Goal: Information Seeking & Learning: Learn about a topic

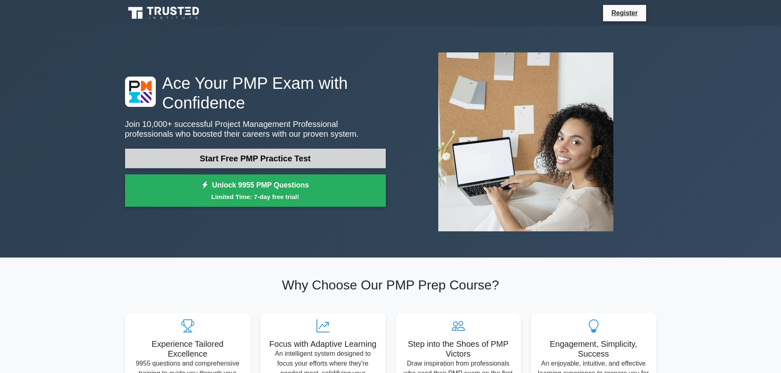
click at [273, 159] on link "Start Free PMP Practice Test" at bounding box center [255, 159] width 261 height 20
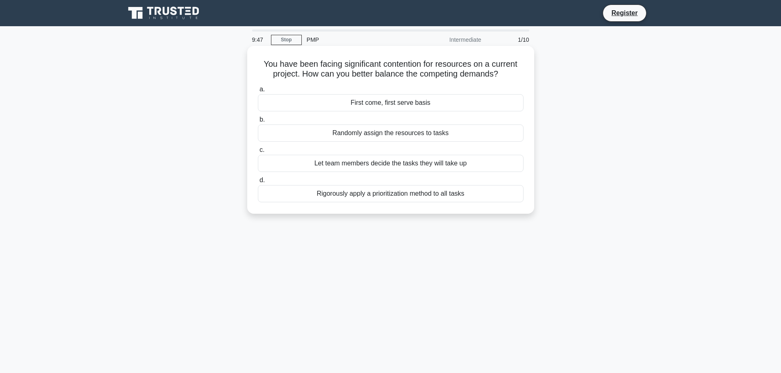
click at [396, 196] on div "Rigorously apply a prioritization method to all tasks" at bounding box center [391, 193] width 266 height 17
click at [258, 183] on input "d. Rigorously apply a prioritization method to all tasks" at bounding box center [258, 180] width 0 height 5
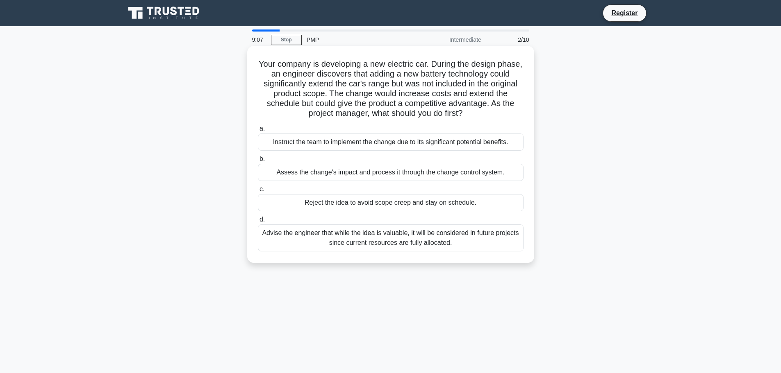
click at [393, 177] on div "Assess the change's impact and process it through the change control system." at bounding box center [391, 172] width 266 height 17
click at [258, 162] on input "b. Assess the change's impact and process it through the change control system." at bounding box center [258, 159] width 0 height 5
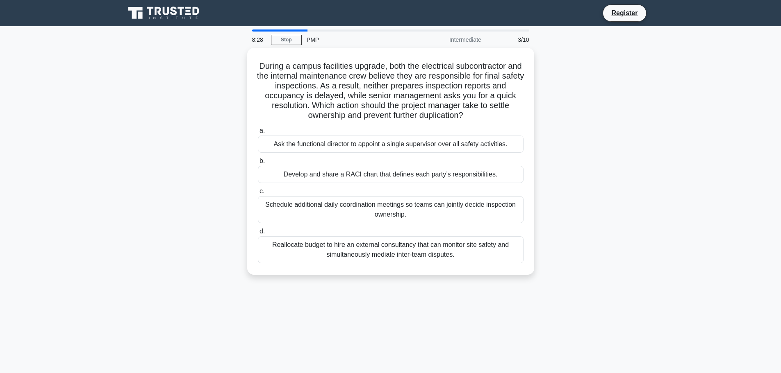
click at [393, 177] on div "Develop and share a RACI chart that defines each party’s responsibilities." at bounding box center [391, 174] width 266 height 17
click at [258, 164] on input "b. Develop and share a RACI chart that defines each party’s responsibilities." at bounding box center [258, 161] width 0 height 5
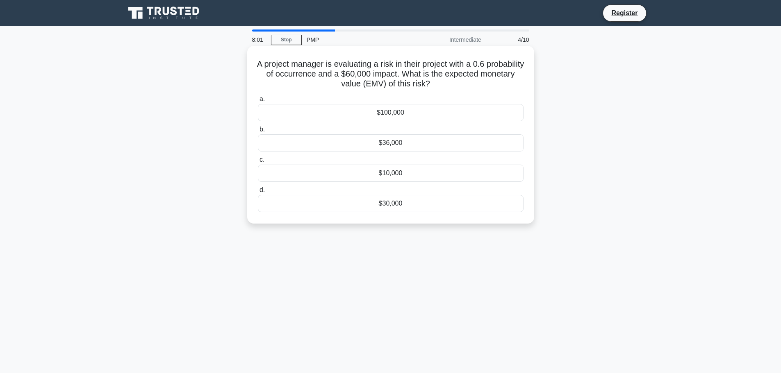
click at [434, 144] on div "$36,000" at bounding box center [391, 142] width 266 height 17
click at [258, 132] on input "b. $36,000" at bounding box center [258, 129] width 0 height 5
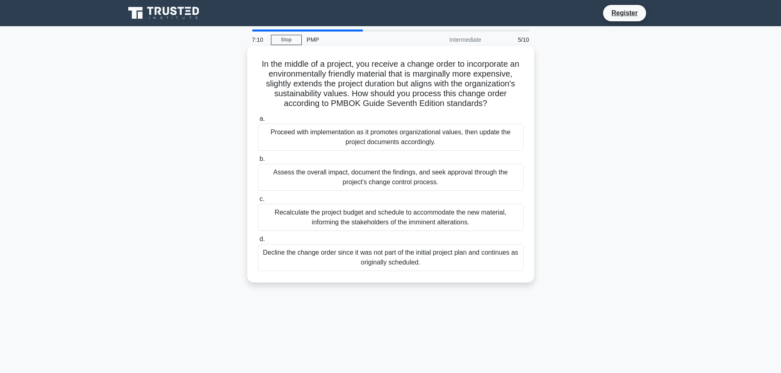
click at [409, 176] on div "Assess the overall impact, document the findings, and seek approval through the…" at bounding box center [391, 177] width 266 height 27
click at [258, 162] on input "b. Assess the overall impact, document the findings, and seek approval through …" at bounding box center [258, 159] width 0 height 5
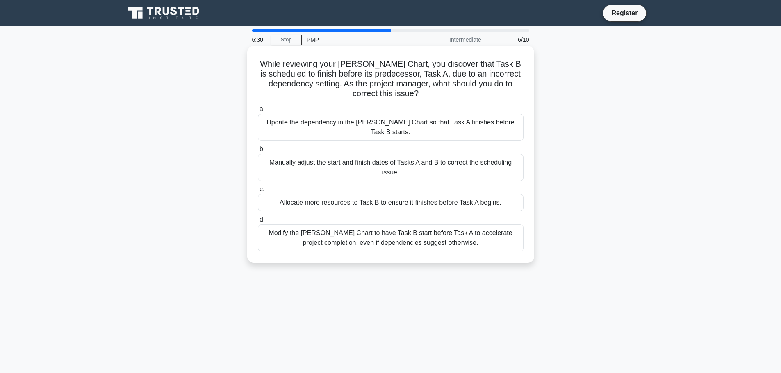
click at [355, 123] on div "Update the dependency in the [PERSON_NAME] Chart so that Task A finishes before…" at bounding box center [391, 127] width 266 height 27
click at [258, 112] on input "a. Update the dependency in the [PERSON_NAME] Chart so that Task A finishes bef…" at bounding box center [258, 109] width 0 height 5
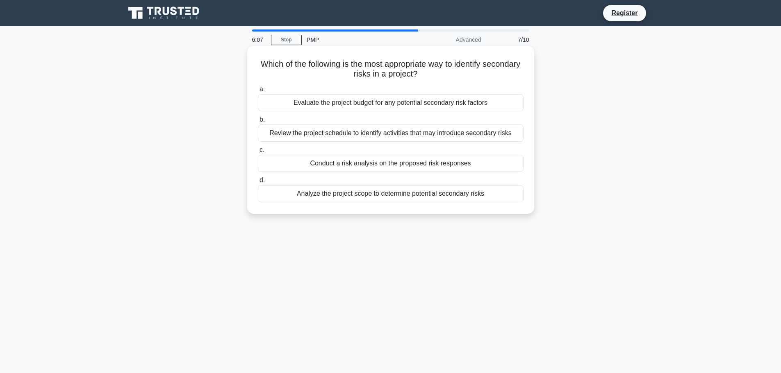
click at [390, 191] on div "Analyze the project scope to determine potential secondary risks" at bounding box center [391, 193] width 266 height 17
click at [258, 183] on input "d. Analyze the project scope to determine potential secondary risks" at bounding box center [258, 180] width 0 height 5
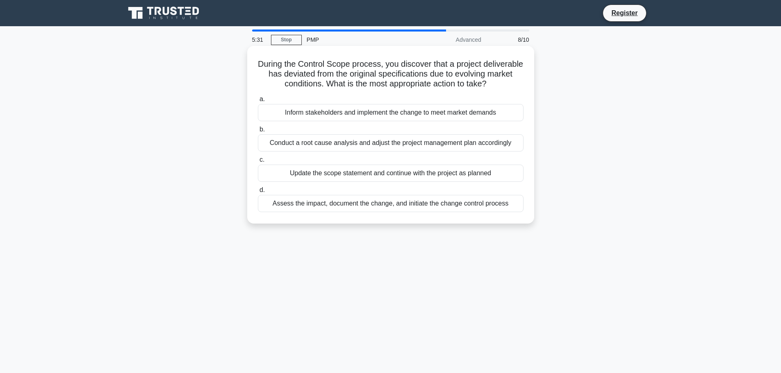
click at [385, 212] on div "Assess the impact, document the change, and initiate the change control process" at bounding box center [391, 203] width 266 height 17
click at [258, 193] on input "d. Assess the impact, document the change, and initiate the change control proc…" at bounding box center [258, 190] width 0 height 5
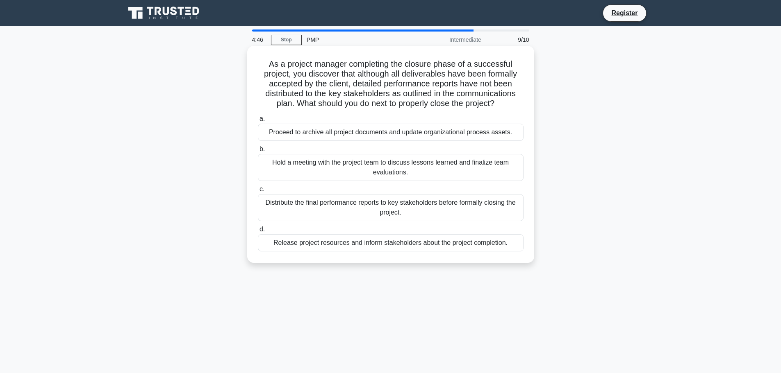
click at [375, 168] on div "Hold a meeting with the project team to discuss lessons learned and finalize te…" at bounding box center [391, 167] width 266 height 27
click at [258, 152] on input "b. Hold a meeting with the project team to discuss lessons learned and finalize…" at bounding box center [258, 149] width 0 height 5
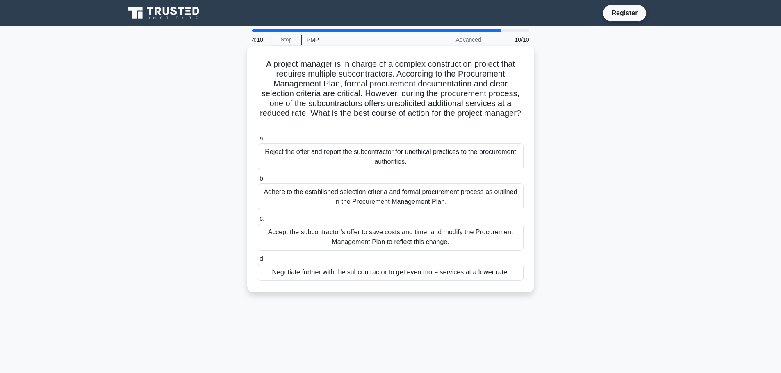
click at [350, 199] on div "Adhere to the established selection criteria and formal procurement process as …" at bounding box center [391, 197] width 266 height 27
click at [258, 182] on input "b. Adhere to the established selection criteria and formal procurement process …" at bounding box center [258, 178] width 0 height 5
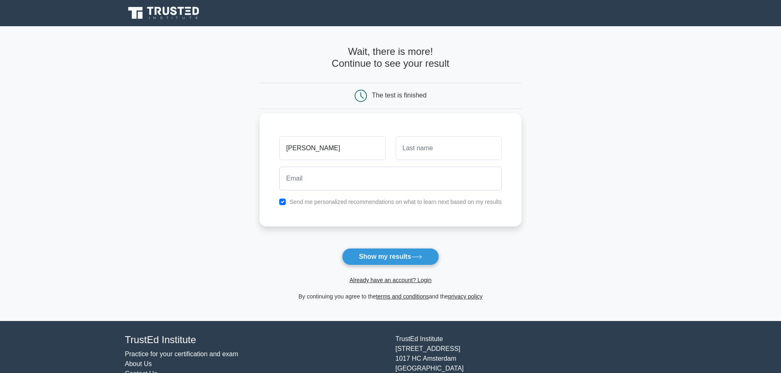
type input "Mike"
type input "Weisenbaugh"
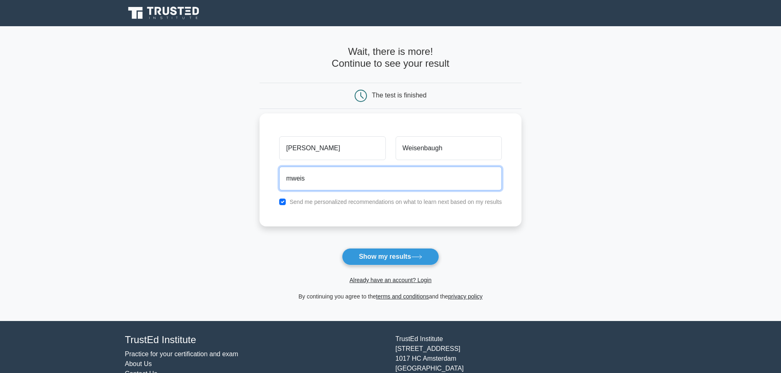
type input "mweisenbaugh@safeboats.com"
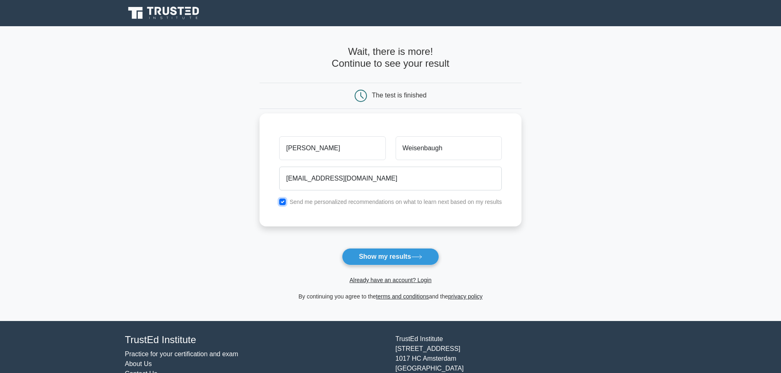
click at [286, 199] on input "checkbox" at bounding box center [282, 202] width 7 height 7
checkbox input "false"
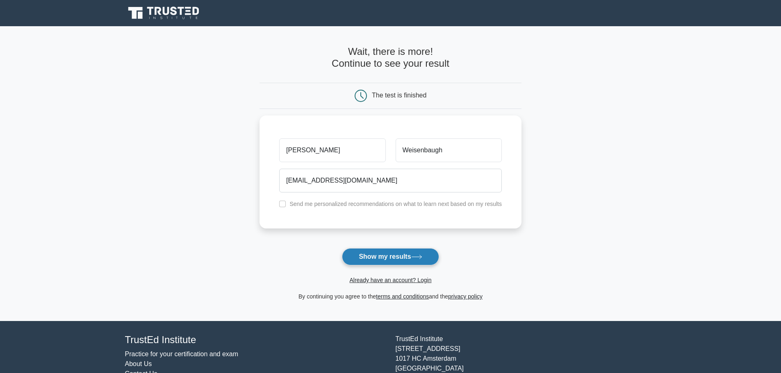
click at [370, 257] on button "Show my results" at bounding box center [390, 256] width 97 height 17
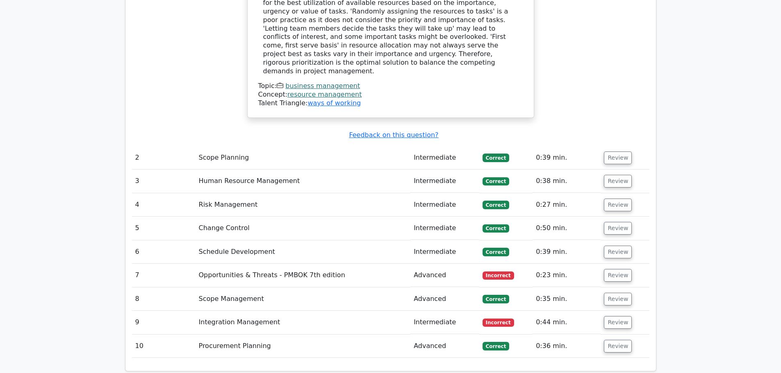
scroll to position [1066, 0]
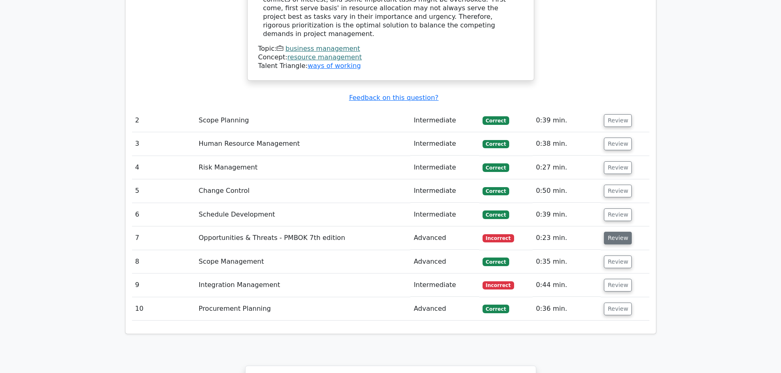
click at [614, 232] on button "Review" at bounding box center [618, 238] width 28 height 13
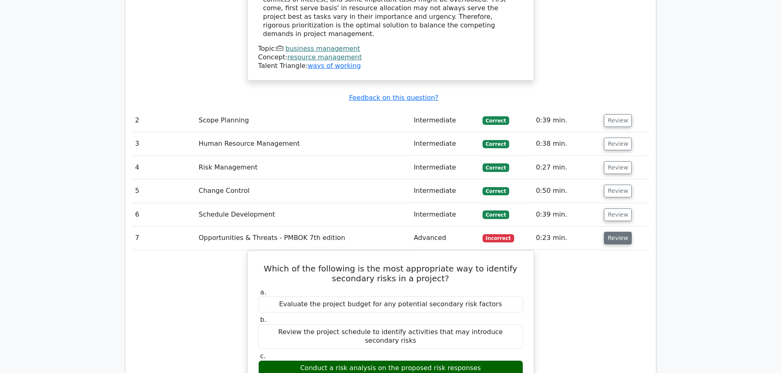
click at [616, 232] on button "Review" at bounding box center [618, 238] width 28 height 13
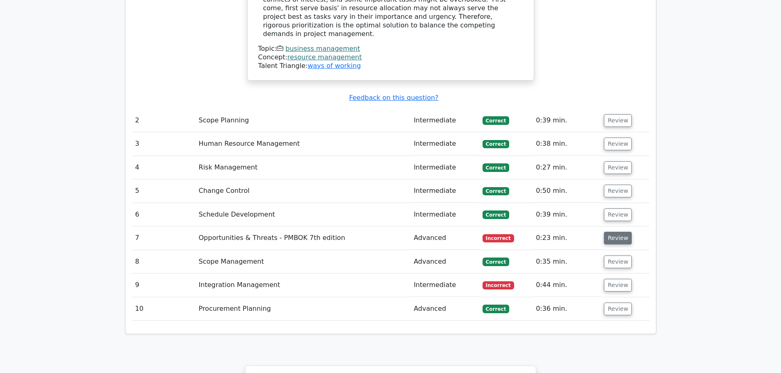
click at [616, 232] on button "Review" at bounding box center [618, 238] width 28 height 13
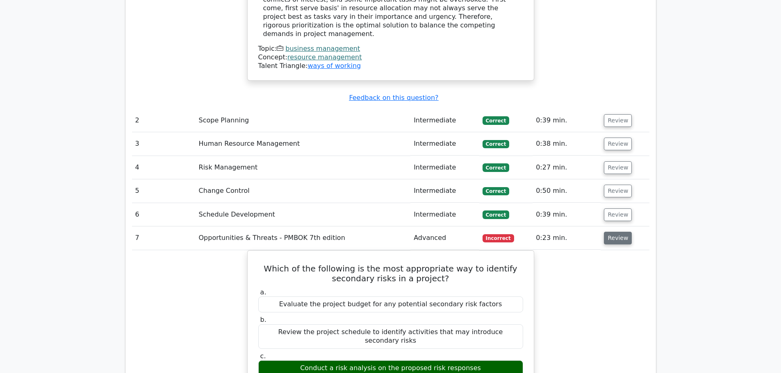
click at [616, 232] on button "Review" at bounding box center [618, 238] width 28 height 13
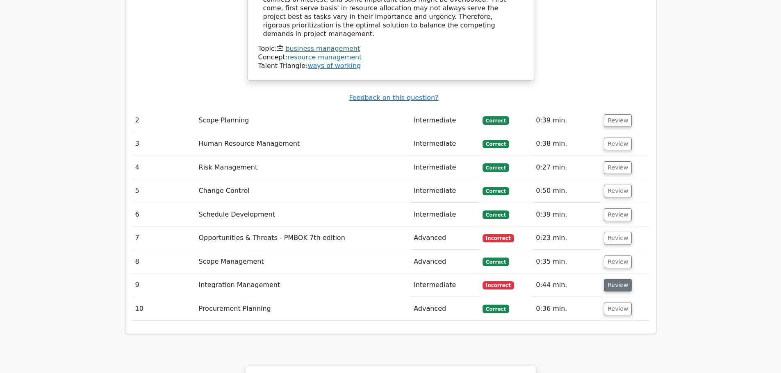
click at [616, 279] on button "Review" at bounding box center [618, 285] width 28 height 13
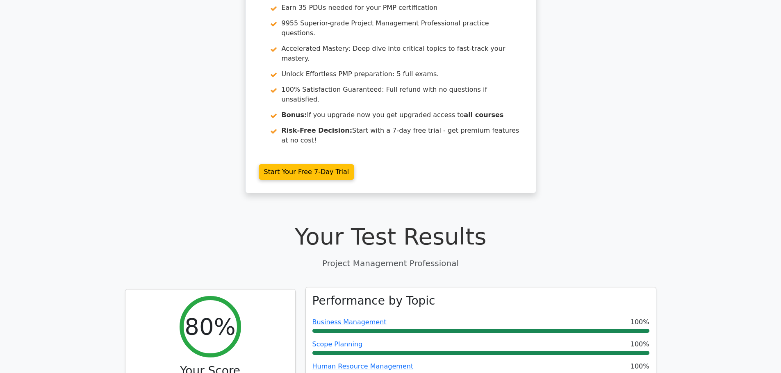
scroll to position [0, 0]
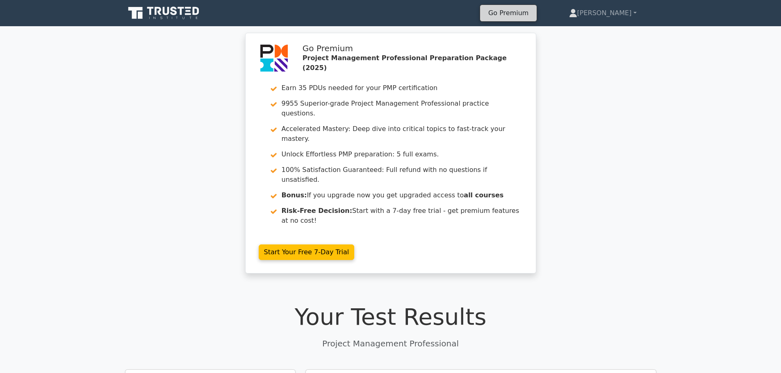
click at [533, 10] on link "Go Premium" at bounding box center [508, 12] width 50 height 11
